Goal: Information Seeking & Learning: Find specific fact

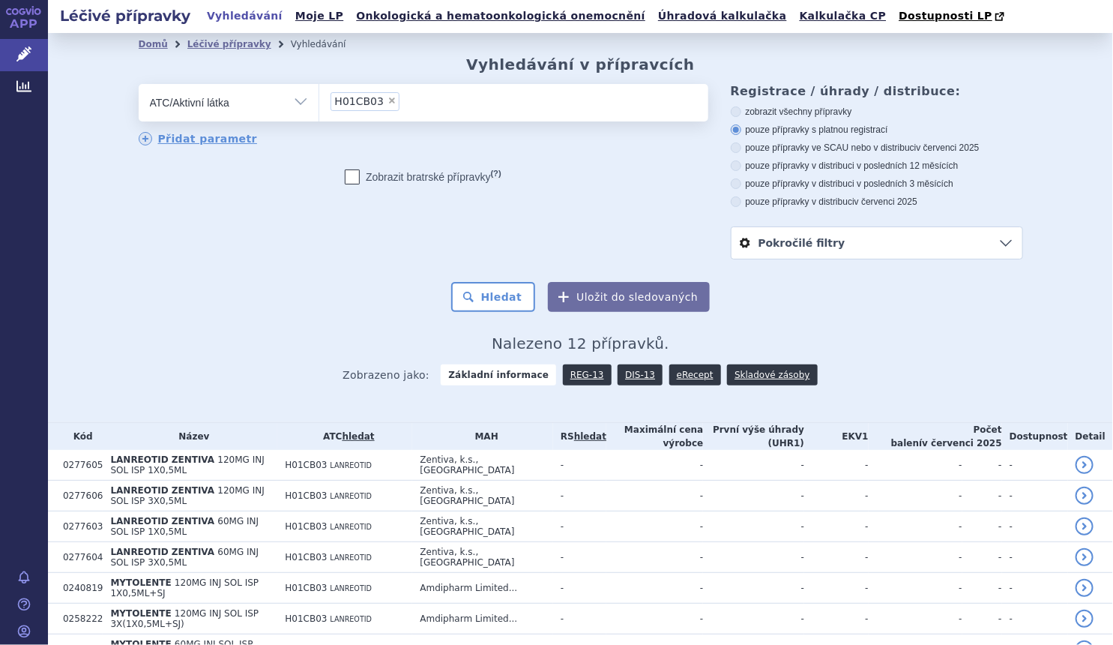
click at [307, 92] on select "Vše Přípravek/SUKL kód MAH VPOIS ATC/Aktivní látka Léková forma Síla" at bounding box center [229, 101] width 180 height 34
click at [139, 85] on select "Vše Přípravek/SUKL kód MAH VPOIS ATC/Aktivní látka Léková forma Síla" at bounding box center [229, 101] width 180 height 34
click at [378, 96] on li "× H01CB03" at bounding box center [366, 101] width 70 height 19
click at [319, 96] on select "H01CB03" at bounding box center [319, 101] width 1 height 37
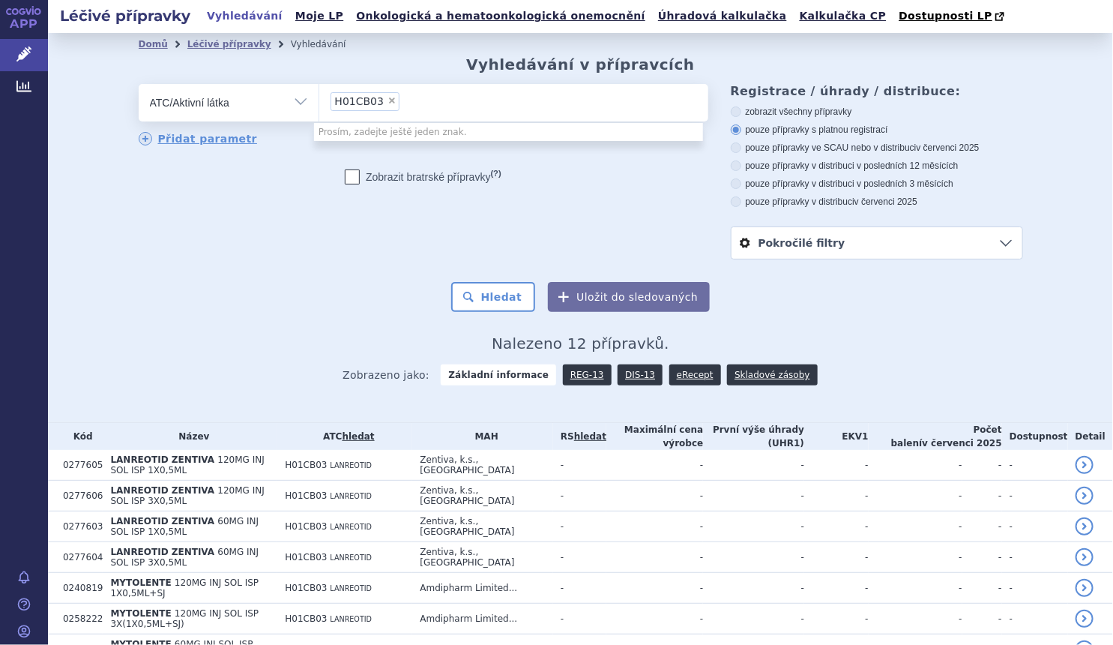
click at [387, 97] on span "×" at bounding box center [391, 100] width 9 height 9
click at [319, 97] on select "H01CB03" at bounding box center [319, 101] width 1 height 37
select select
type input "eltrom"
select select "eltrom"
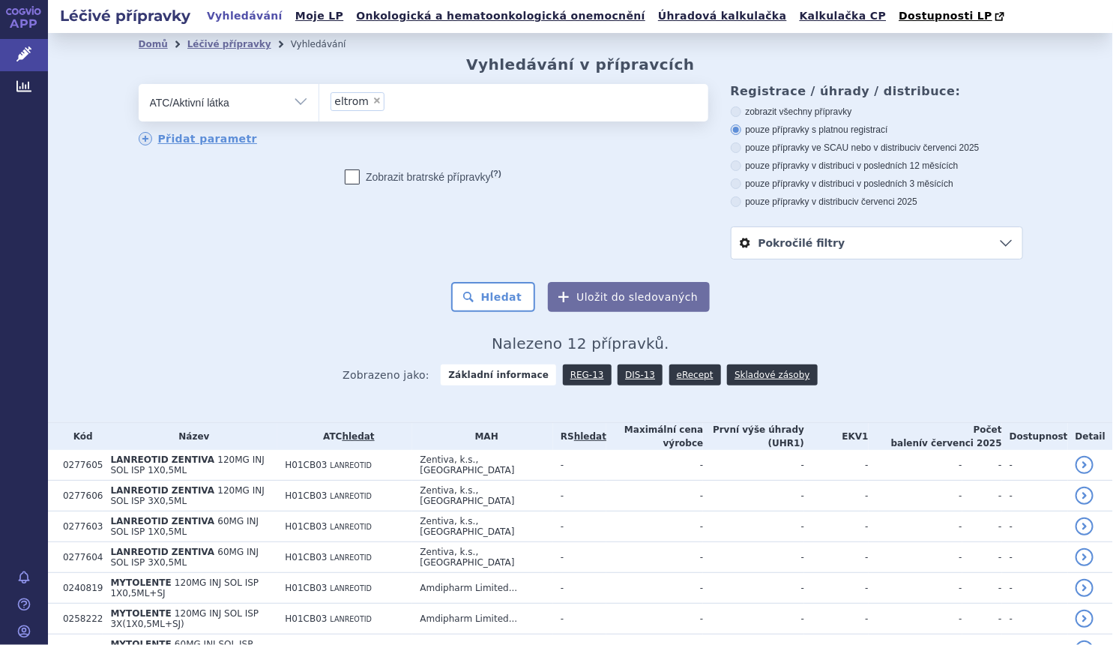
select select
type input "eltro"
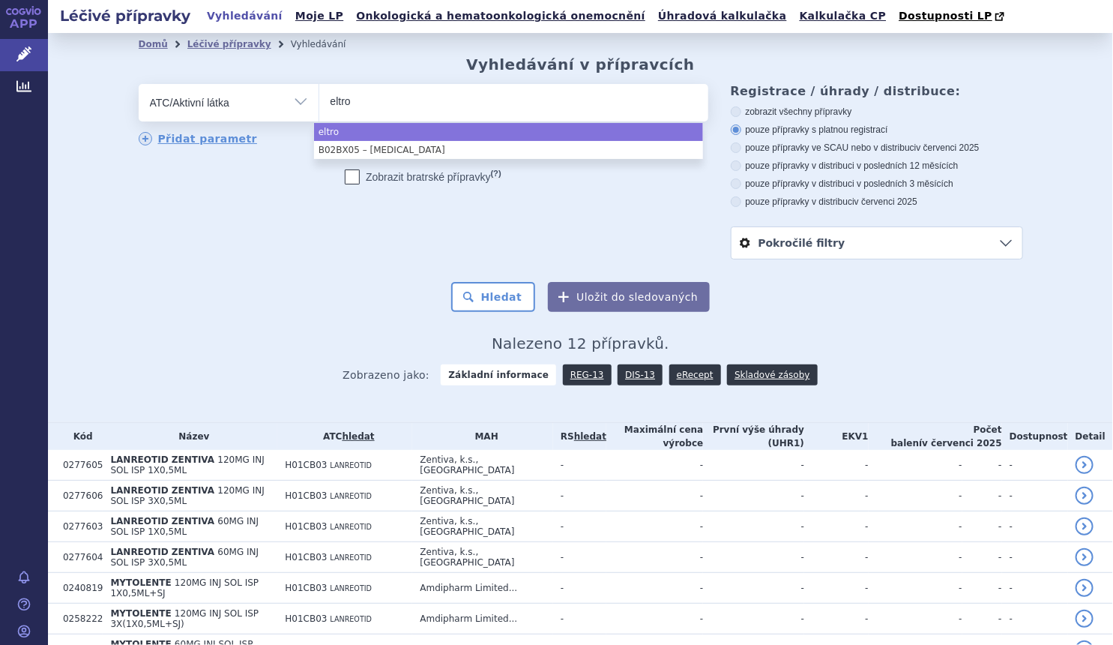
type input "eltrom"
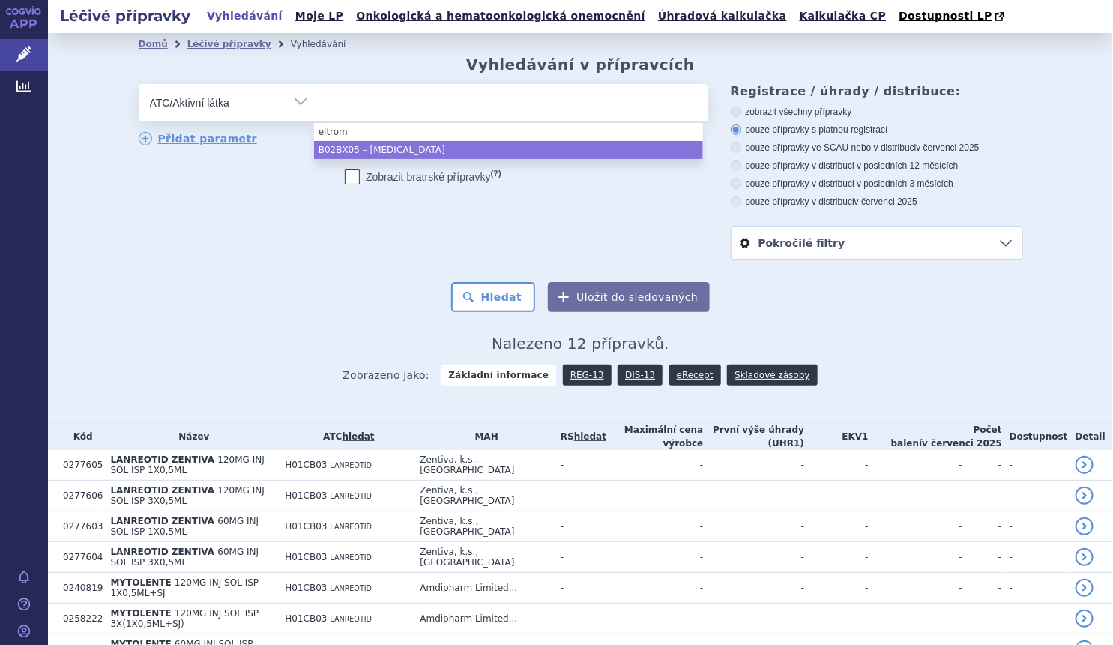
select select "B02BX05"
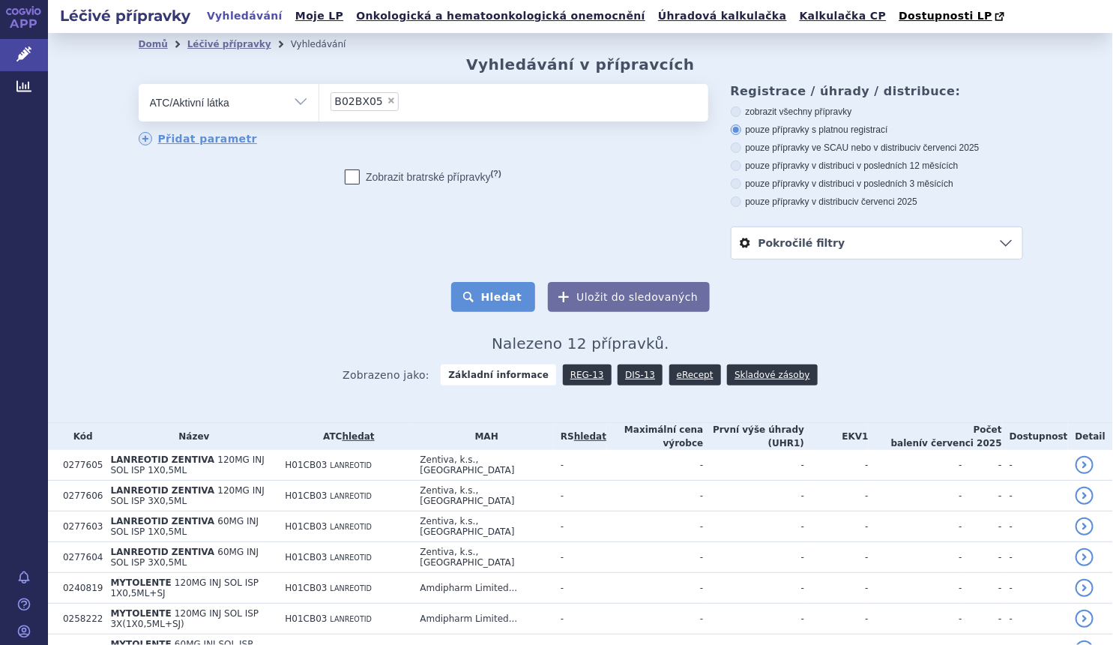
click at [503, 285] on button "Hledat" at bounding box center [493, 297] width 85 height 30
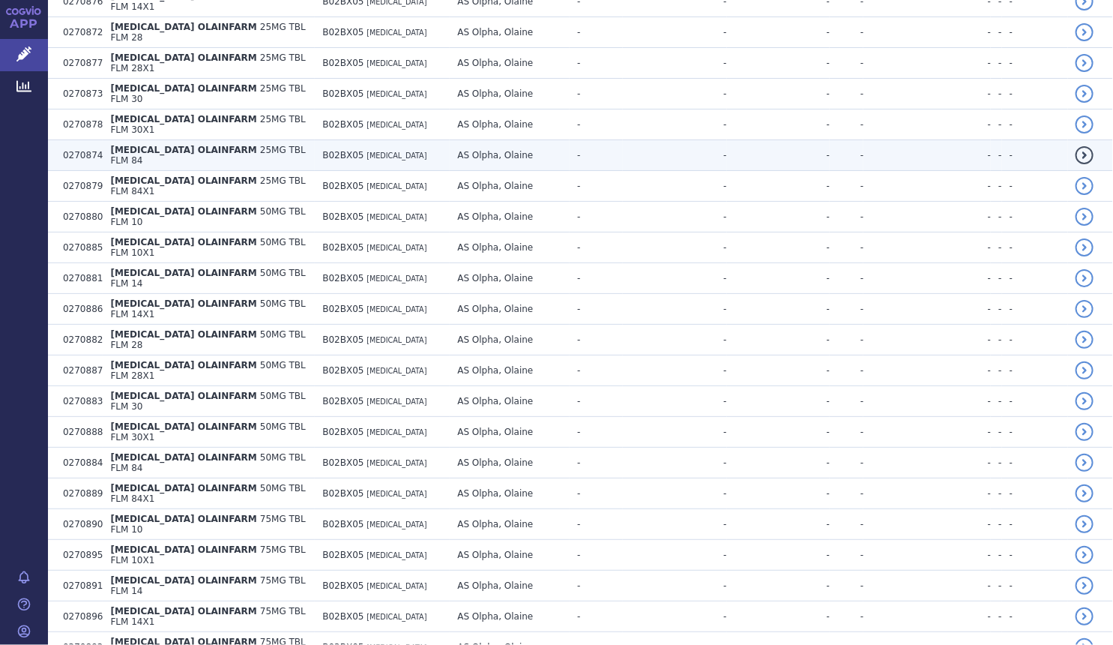
scroll to position [2683, 0]
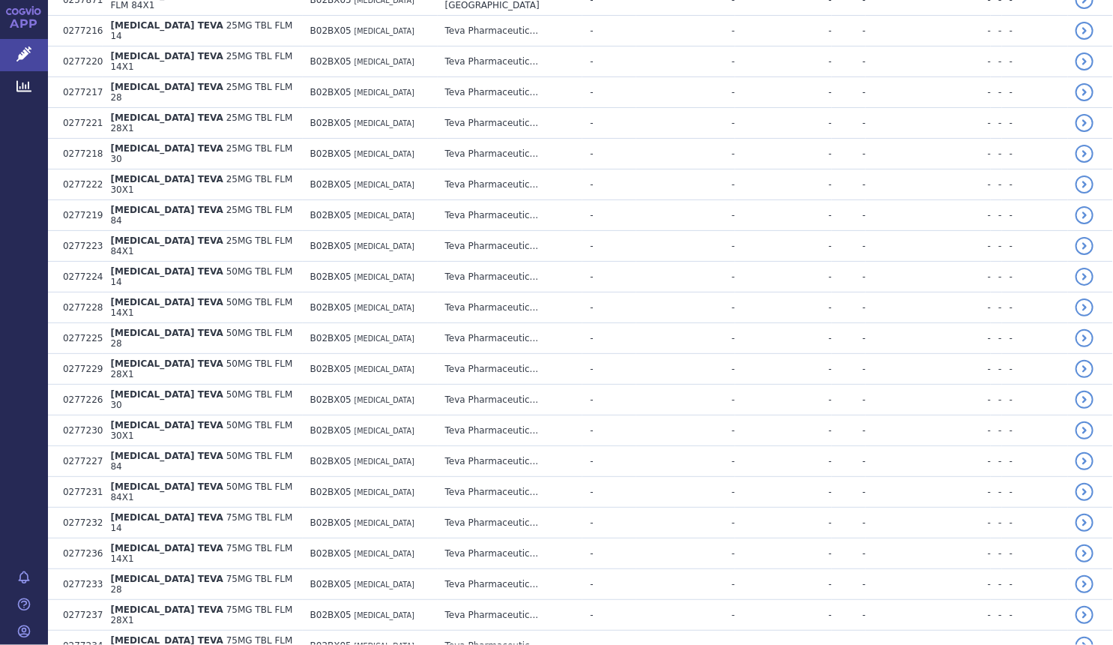
scroll to position [5448, 0]
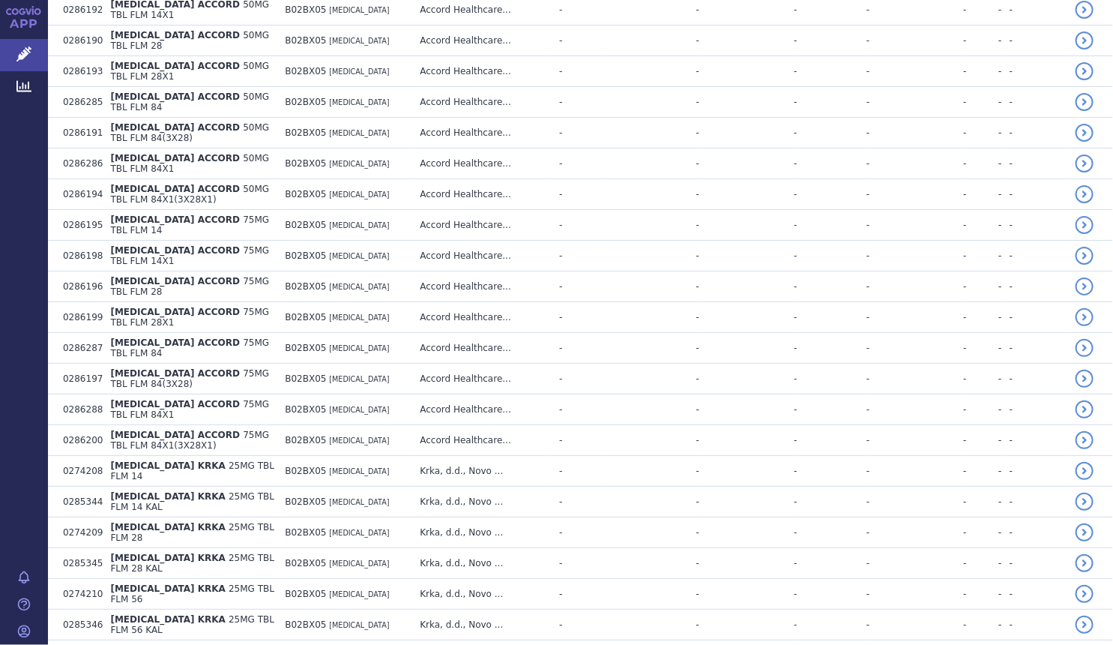
scroll to position [910, 0]
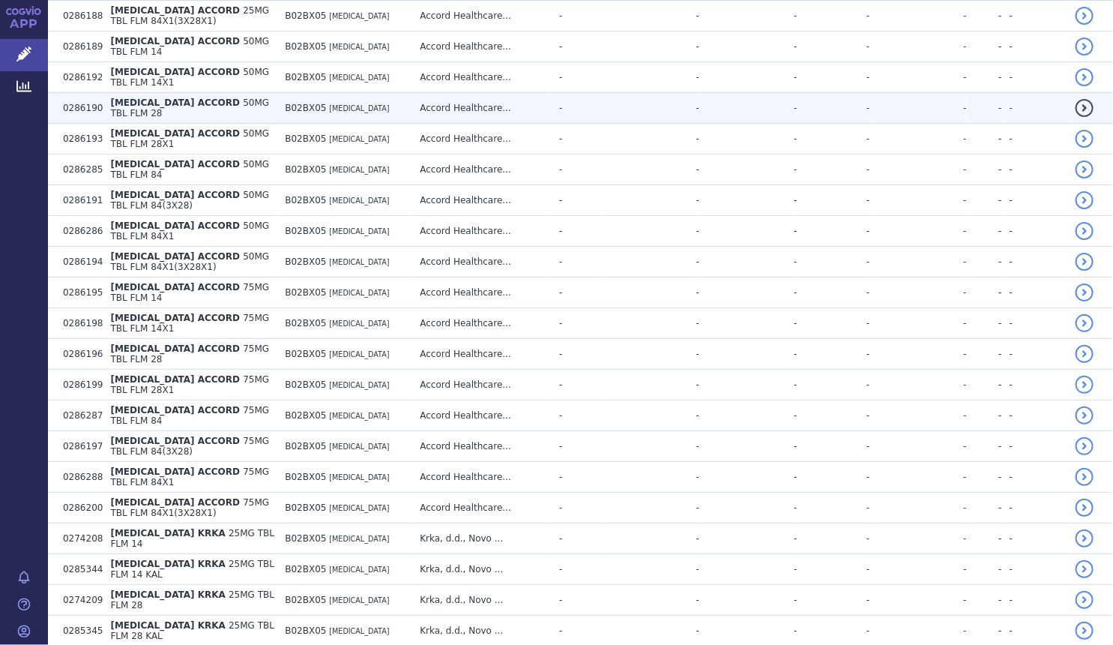
click at [247, 93] on td "[MEDICAL_DATA] ACCORD 50MG TBL FLM 28" at bounding box center [190, 108] width 175 height 31
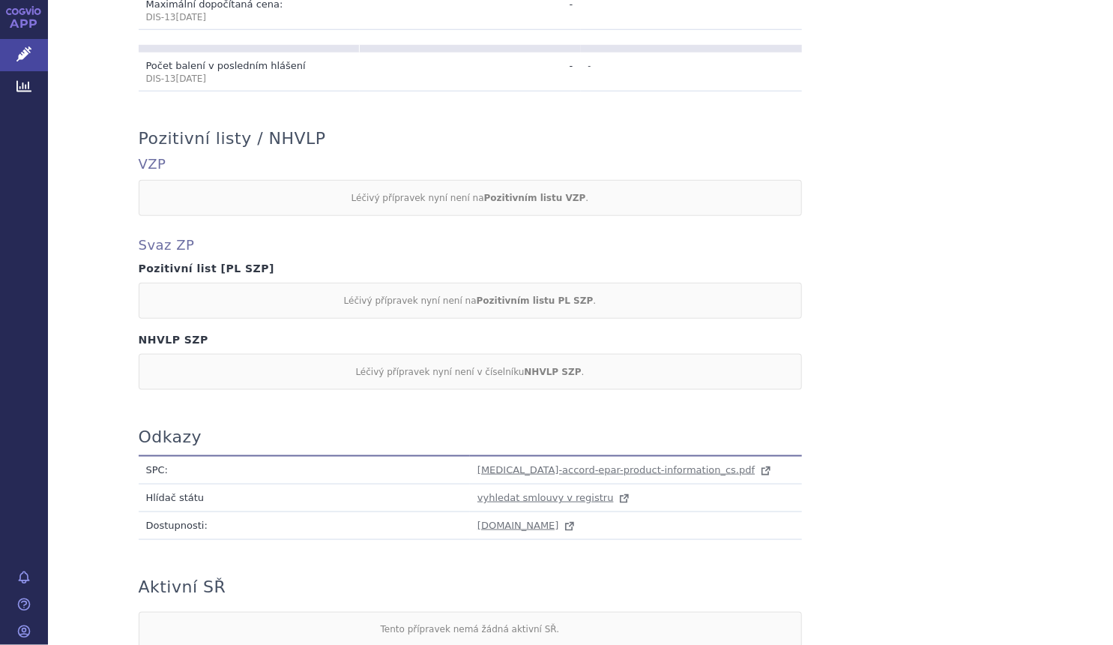
scroll to position [613, 0]
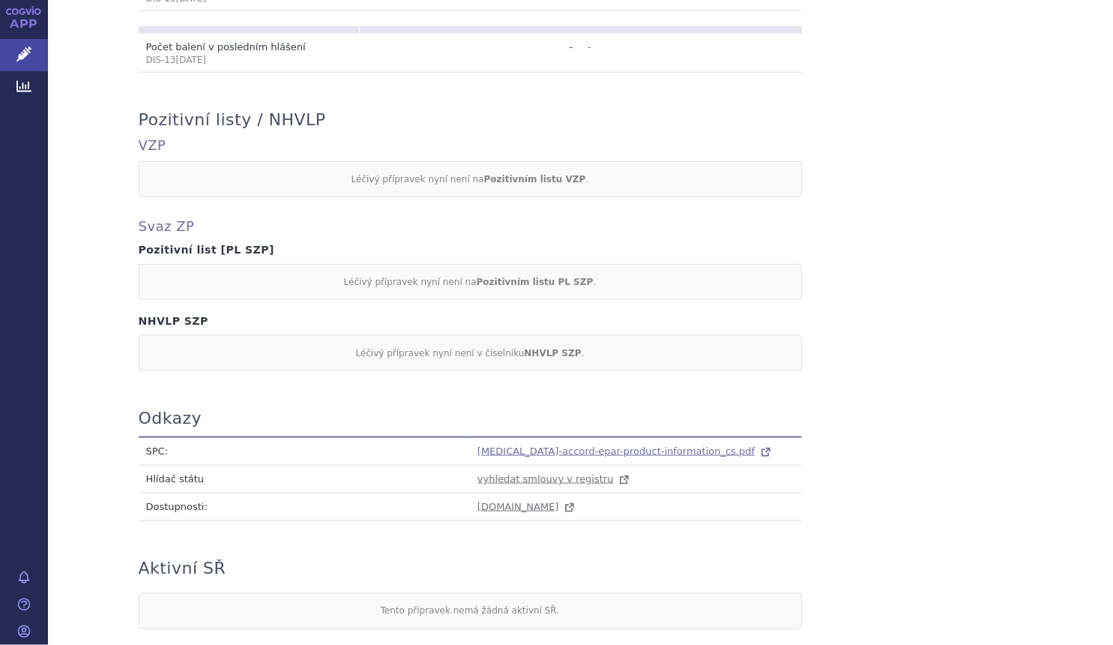
click at [540, 445] on span "eltrombopag-accord-epar-product-information_cs.pdf" at bounding box center [615, 450] width 277 height 11
